Goal: Information Seeking & Learning: Learn about a topic

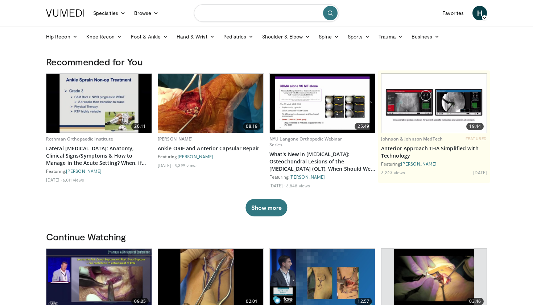
click at [245, 17] on input "Search topics, interventions" at bounding box center [266, 12] width 145 height 17
type input "**********"
click at [332, 16] on icon "submit" at bounding box center [331, 13] width 6 height 6
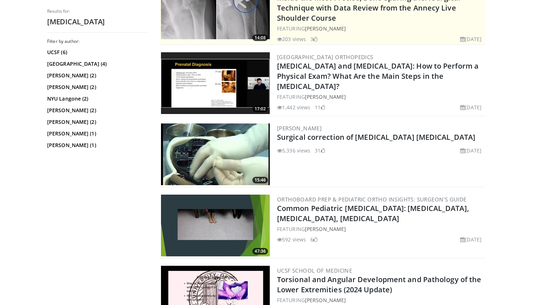
scroll to position [192, 0]
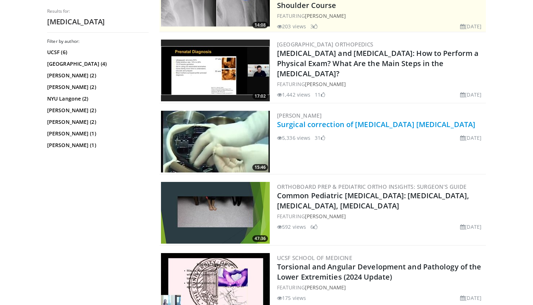
click at [293, 129] on link "Surgical correction of [MEDICAL_DATA] [MEDICAL_DATA]" at bounding box center [376, 124] width 198 height 10
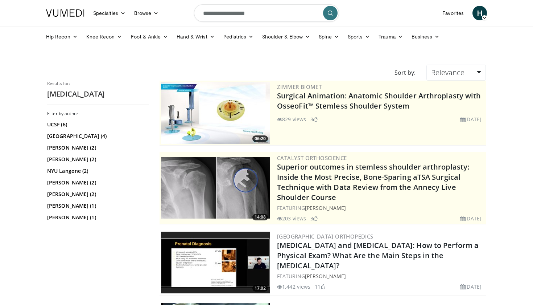
scroll to position [0, 0]
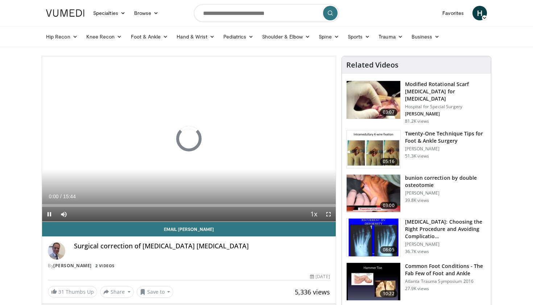
click at [328, 214] on span "Video Player" at bounding box center [328, 214] width 15 height 15
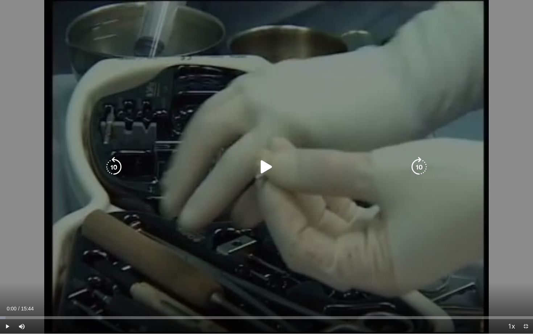
click at [265, 165] on icon "Video Player" at bounding box center [266, 167] width 20 height 20
click at [269, 171] on icon "Video Player" at bounding box center [266, 167] width 20 height 20
click at [268, 171] on icon "Video Player" at bounding box center [266, 167] width 20 height 20
click at [265, 160] on icon "Video Player" at bounding box center [266, 167] width 20 height 20
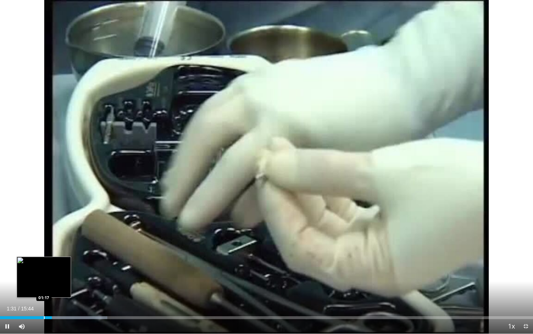
click at [44, 304] on div "Progress Bar" at bounding box center [44, 317] width 1 height 3
click at [39, 304] on div "Progress Bar" at bounding box center [39, 317] width 1 height 3
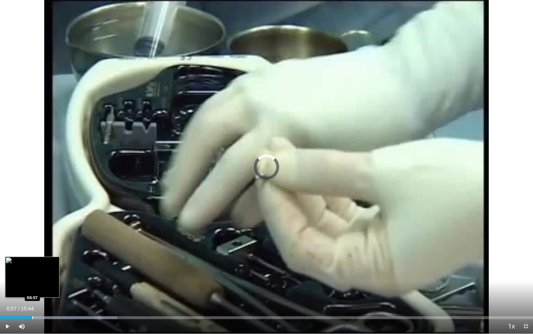
click at [32, 304] on div "Progress Bar" at bounding box center [32, 317] width 1 height 3
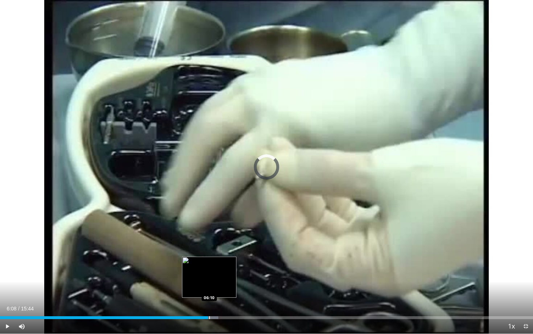
click at [208, 304] on div "Loaded : 40.92% 05:35 06:10" at bounding box center [266, 315] width 533 height 7
click at [229, 304] on div "Loaded : 42.33% 06:44 06:44" at bounding box center [266, 315] width 533 height 7
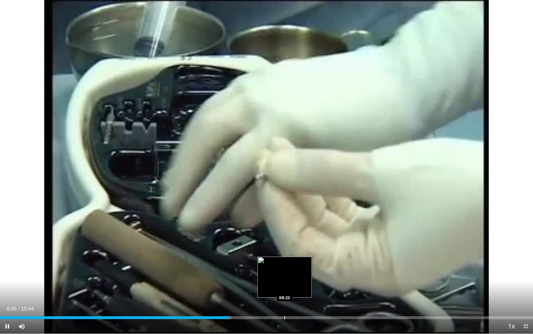
click at [285, 304] on div "Progress Bar" at bounding box center [284, 317] width 1 height 3
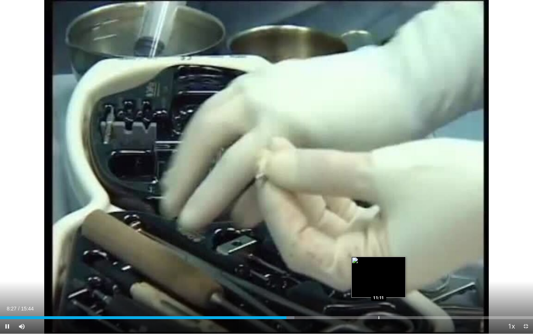
click at [379, 304] on div "Loaded : 55.26% 08:27 11:11" at bounding box center [266, 315] width 533 height 7
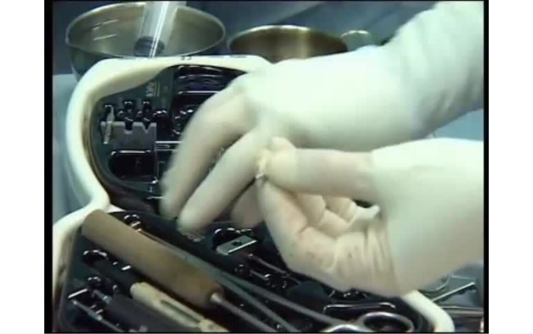
click at [529, 304] on video-js "**********" at bounding box center [266, 167] width 533 height 334
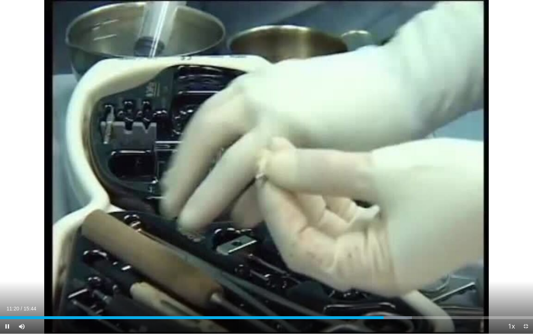
click at [527, 304] on span "Video Player" at bounding box center [526, 326] width 15 height 15
